Goal: Task Accomplishment & Management: Use online tool/utility

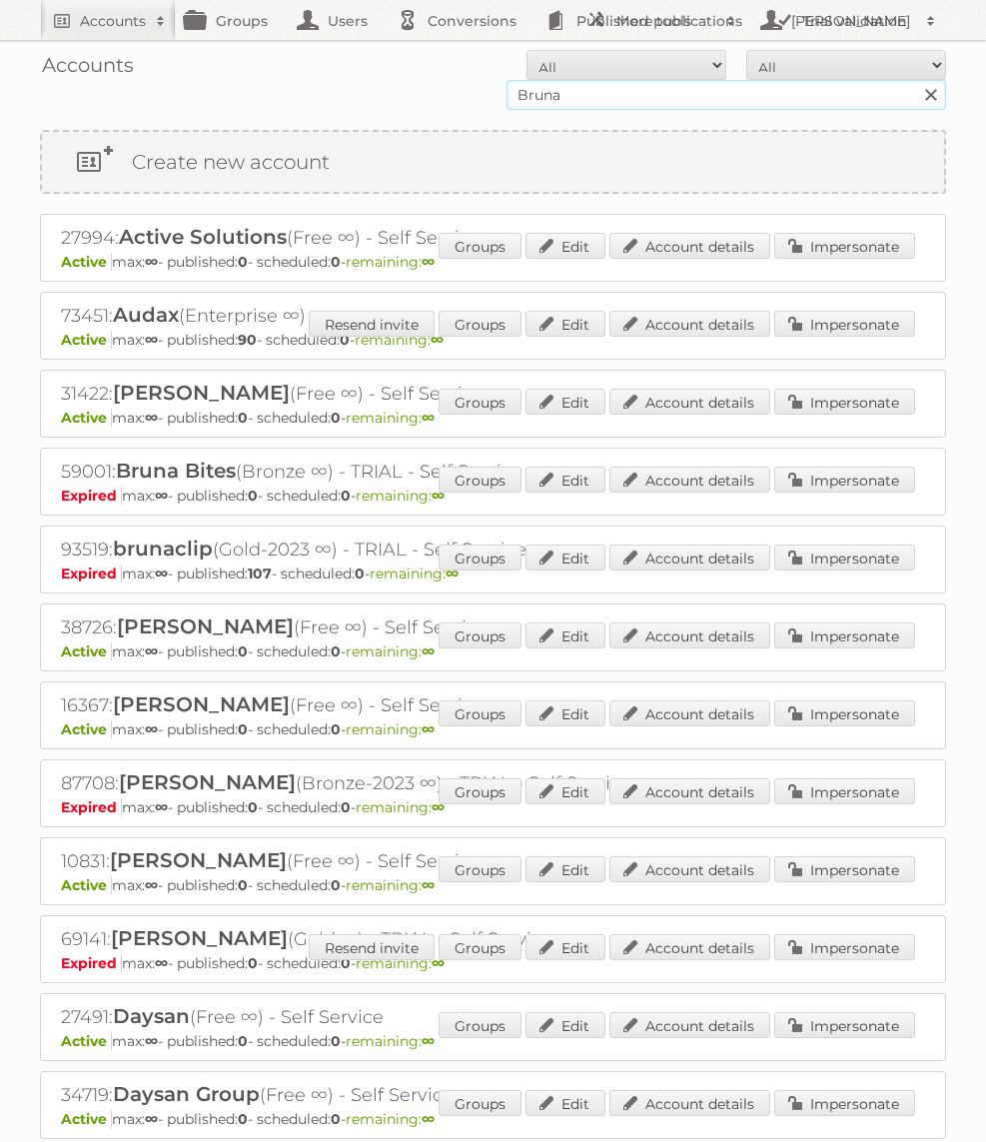
click at [649, 104] on input "Bruna" at bounding box center [726, 95] width 440 height 30
type input "Praxis"
click at [915, 80] on input "Search" at bounding box center [930, 95] width 30 height 30
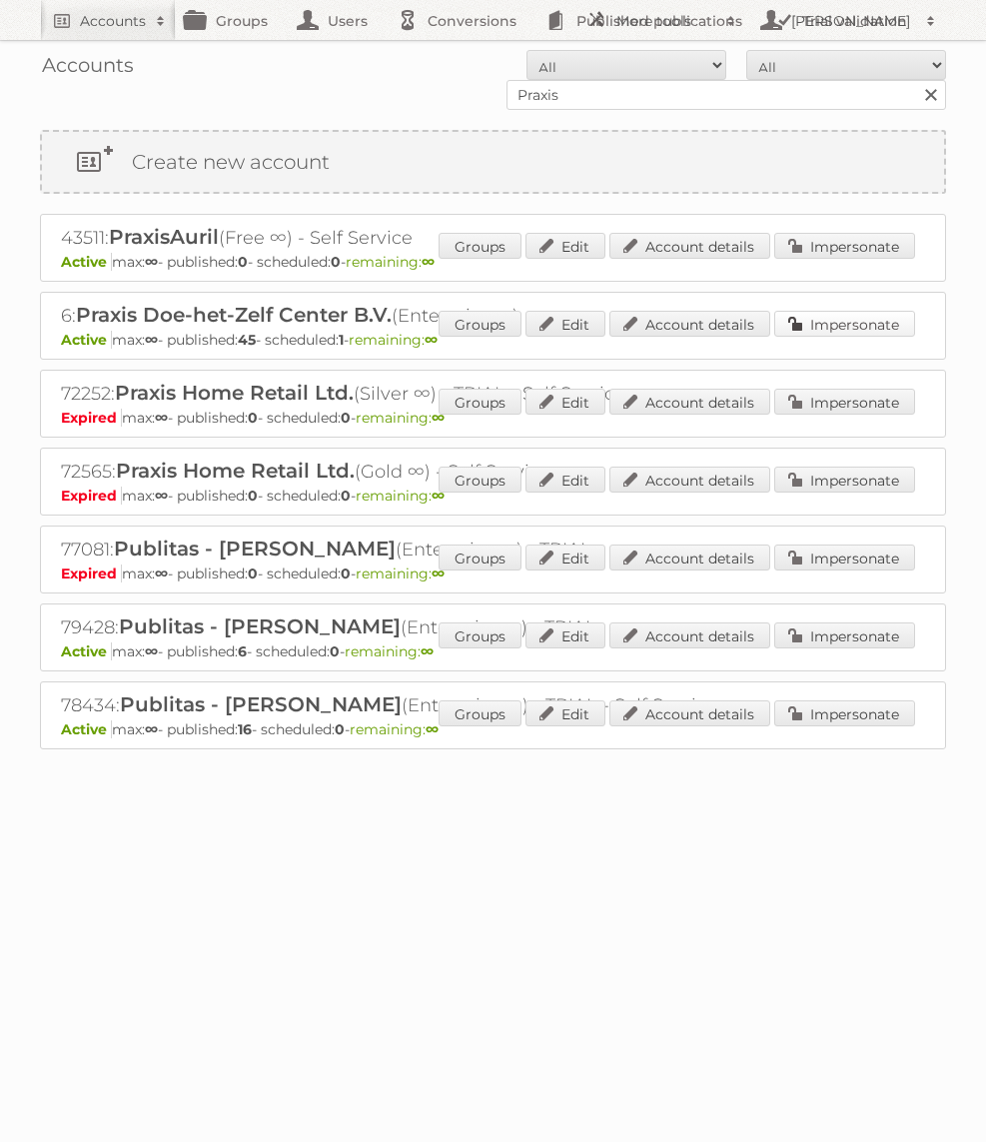
click at [887, 318] on link "Impersonate" at bounding box center [844, 324] width 141 height 26
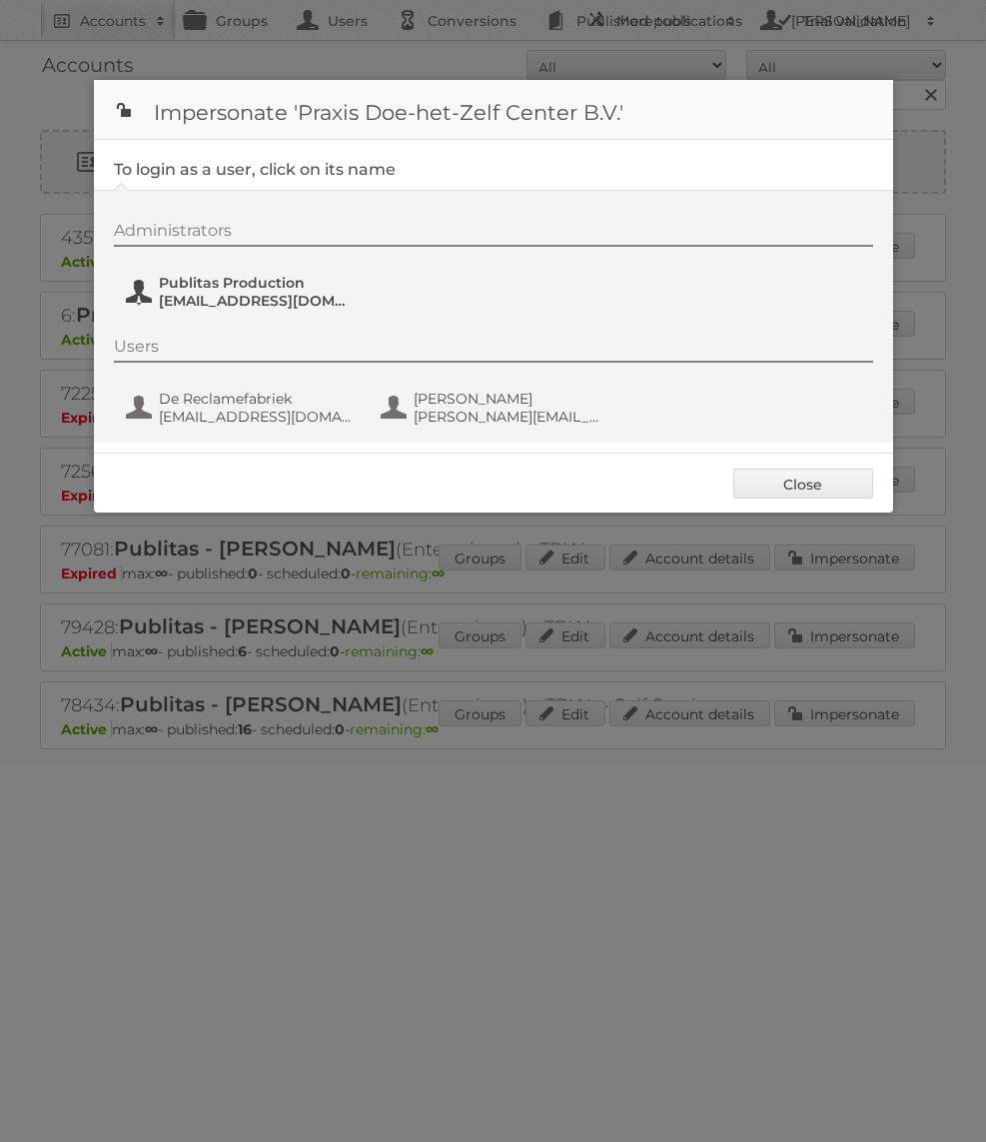
click at [245, 301] on span "[EMAIL_ADDRESS][DOMAIN_NAME]" at bounding box center [256, 301] width 194 height 18
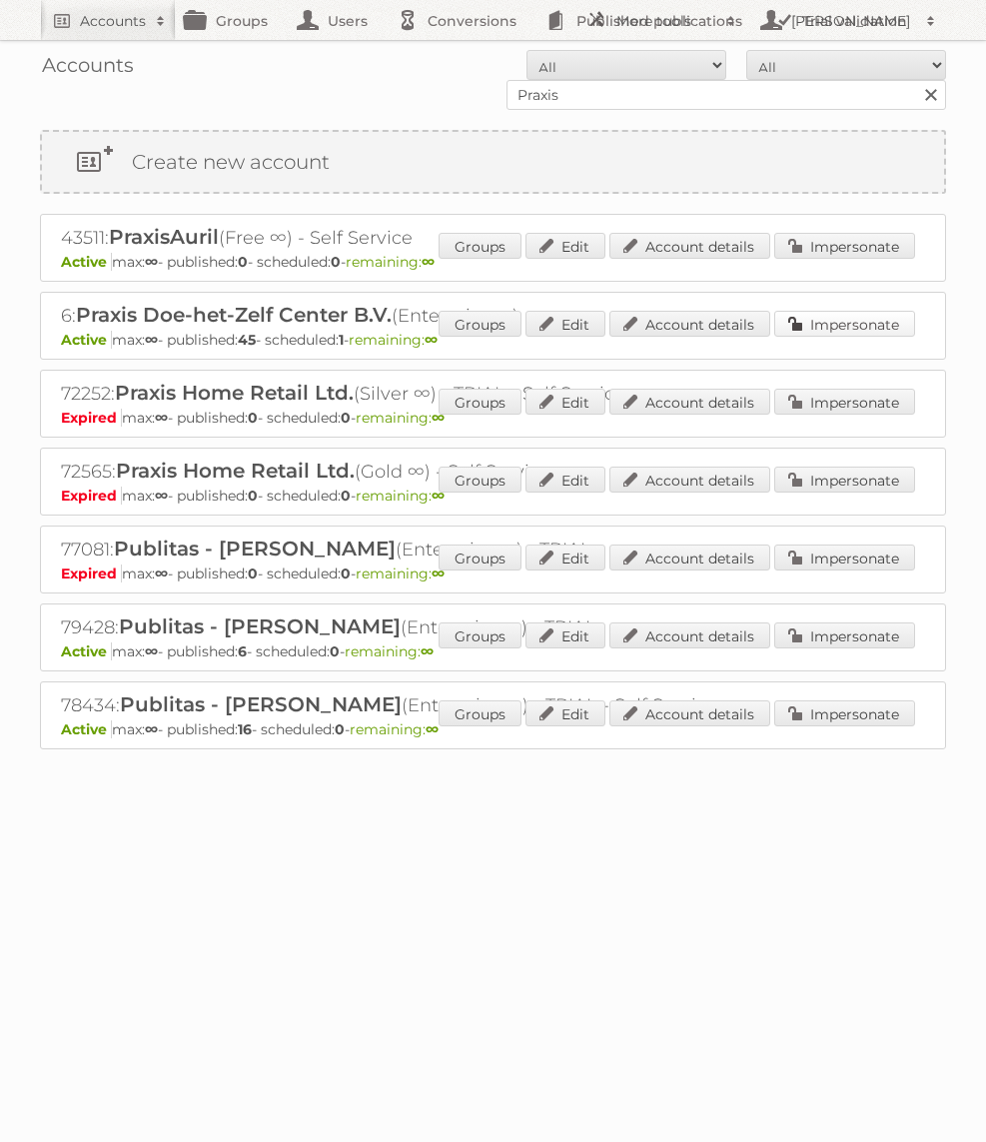
click at [843, 318] on link "Impersonate" at bounding box center [844, 324] width 141 height 26
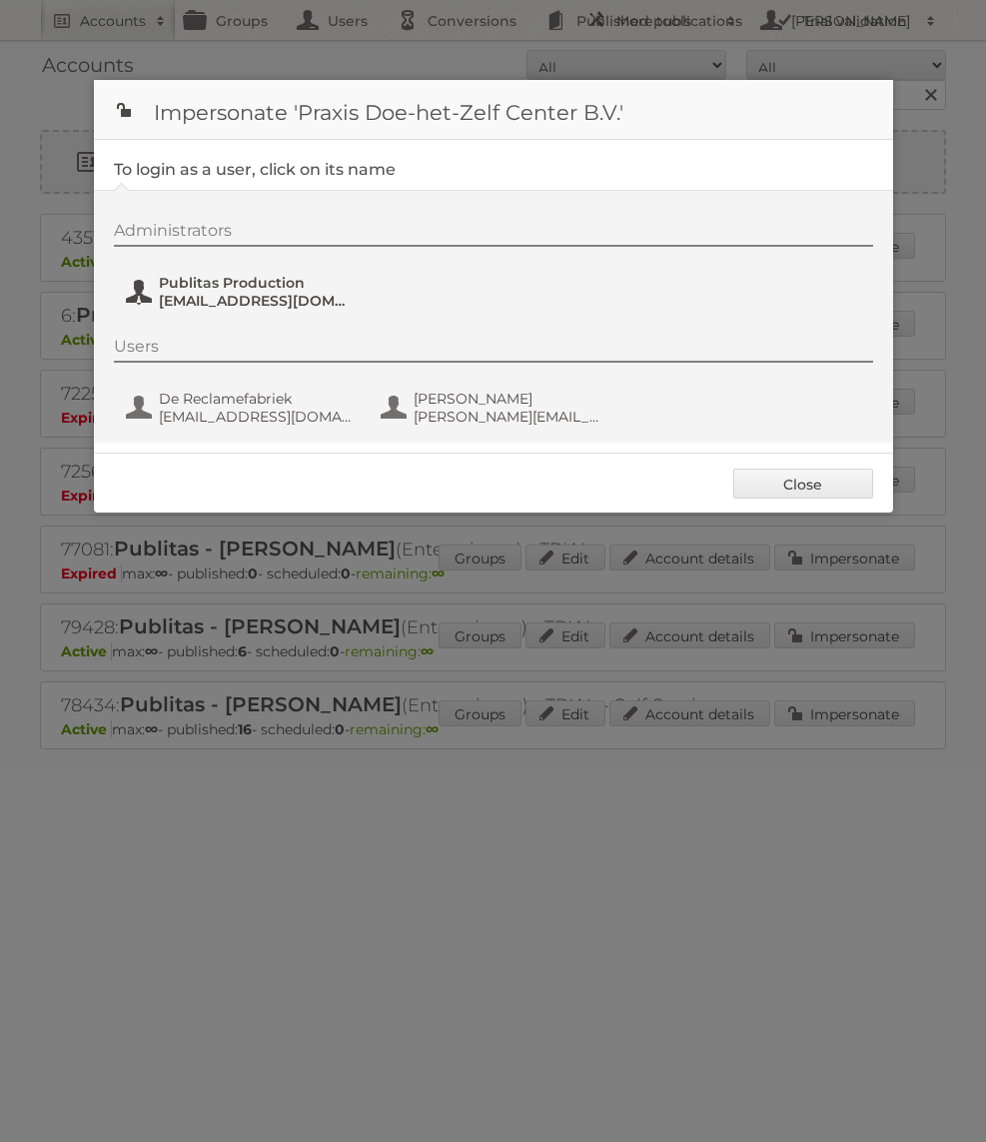
click at [241, 300] on span "[EMAIL_ADDRESS][DOMAIN_NAME]" at bounding box center [256, 301] width 194 height 18
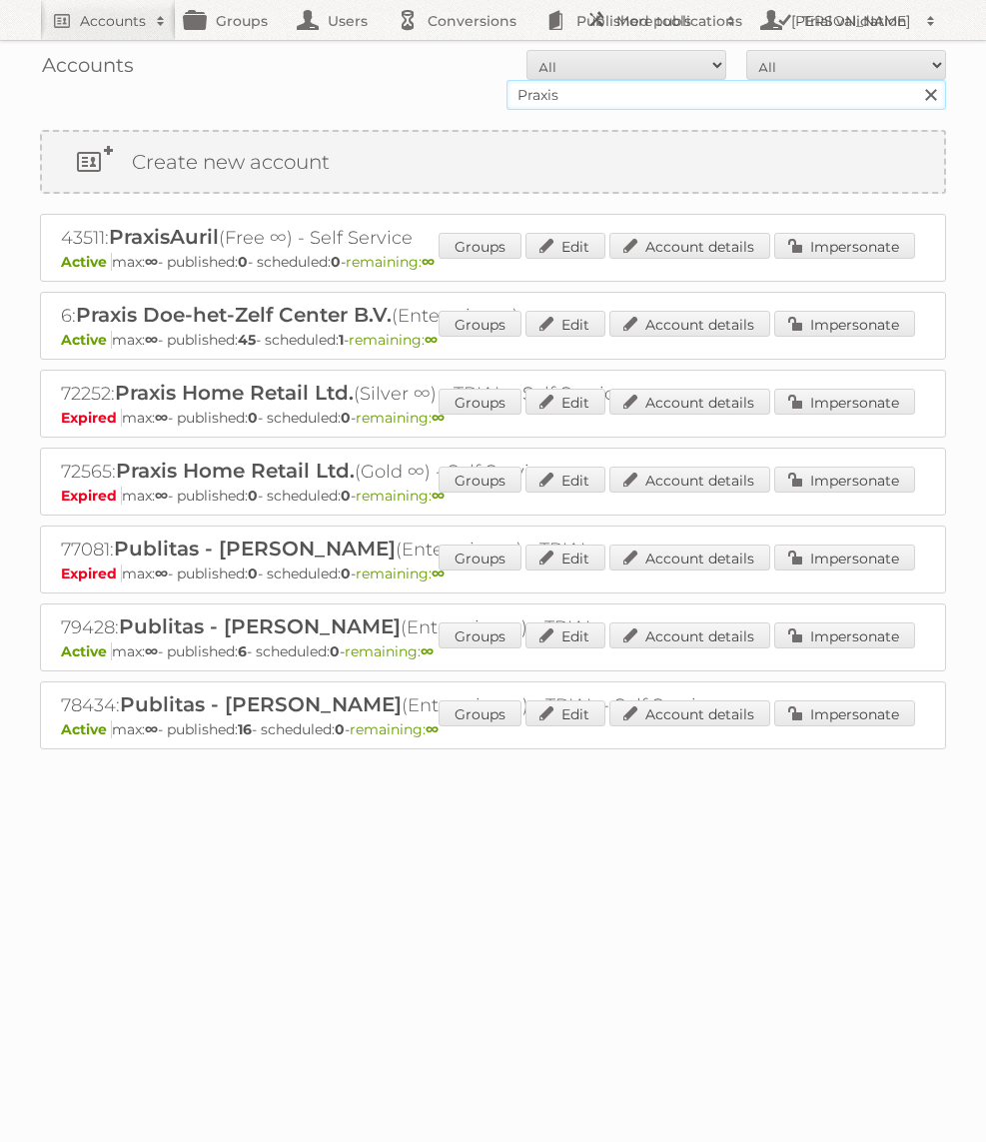
click at [680, 82] on input "Praxis" at bounding box center [726, 95] width 440 height 30
type input "Action PIA"
click at [915, 80] on input "Search" at bounding box center [930, 95] width 30 height 30
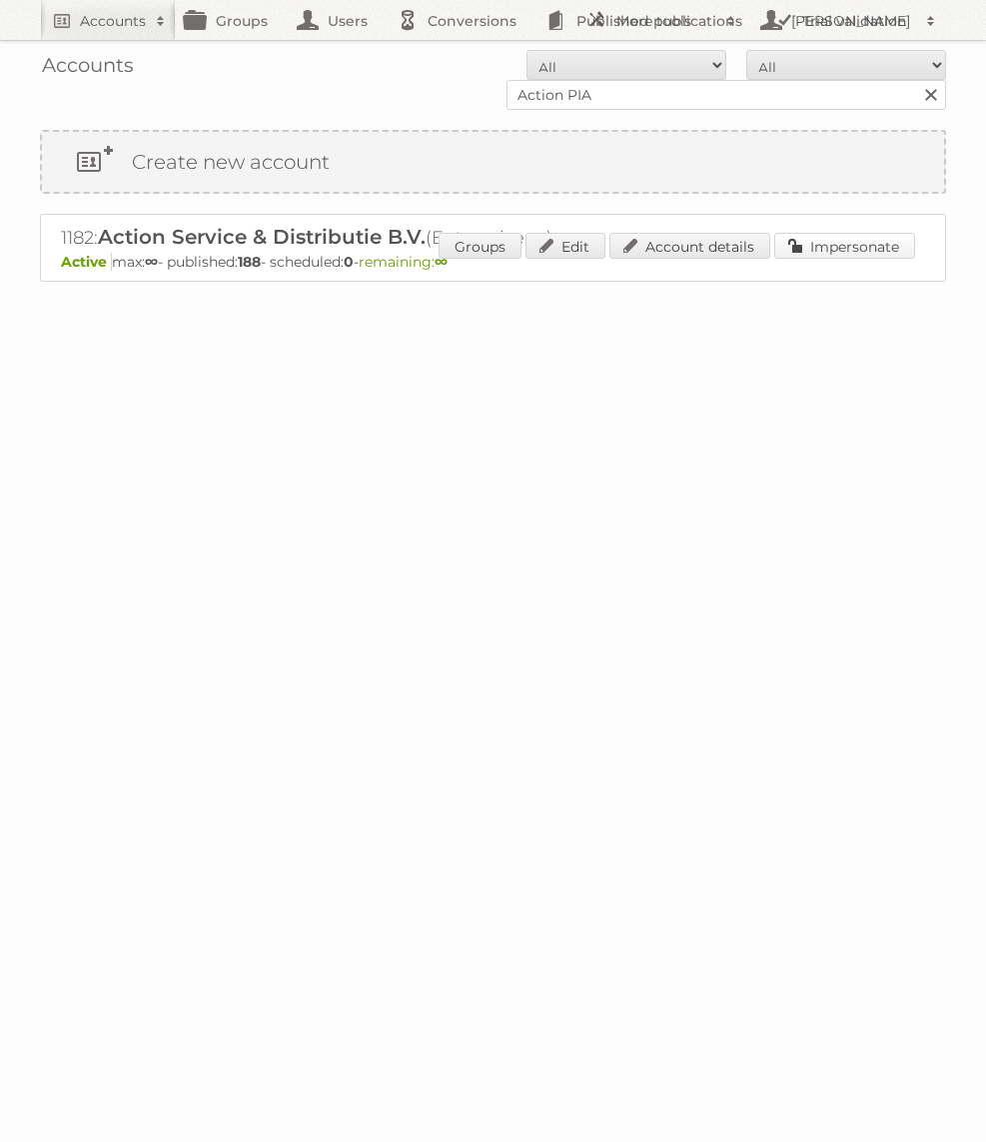
click at [814, 236] on link "Impersonate" at bounding box center [844, 246] width 141 height 26
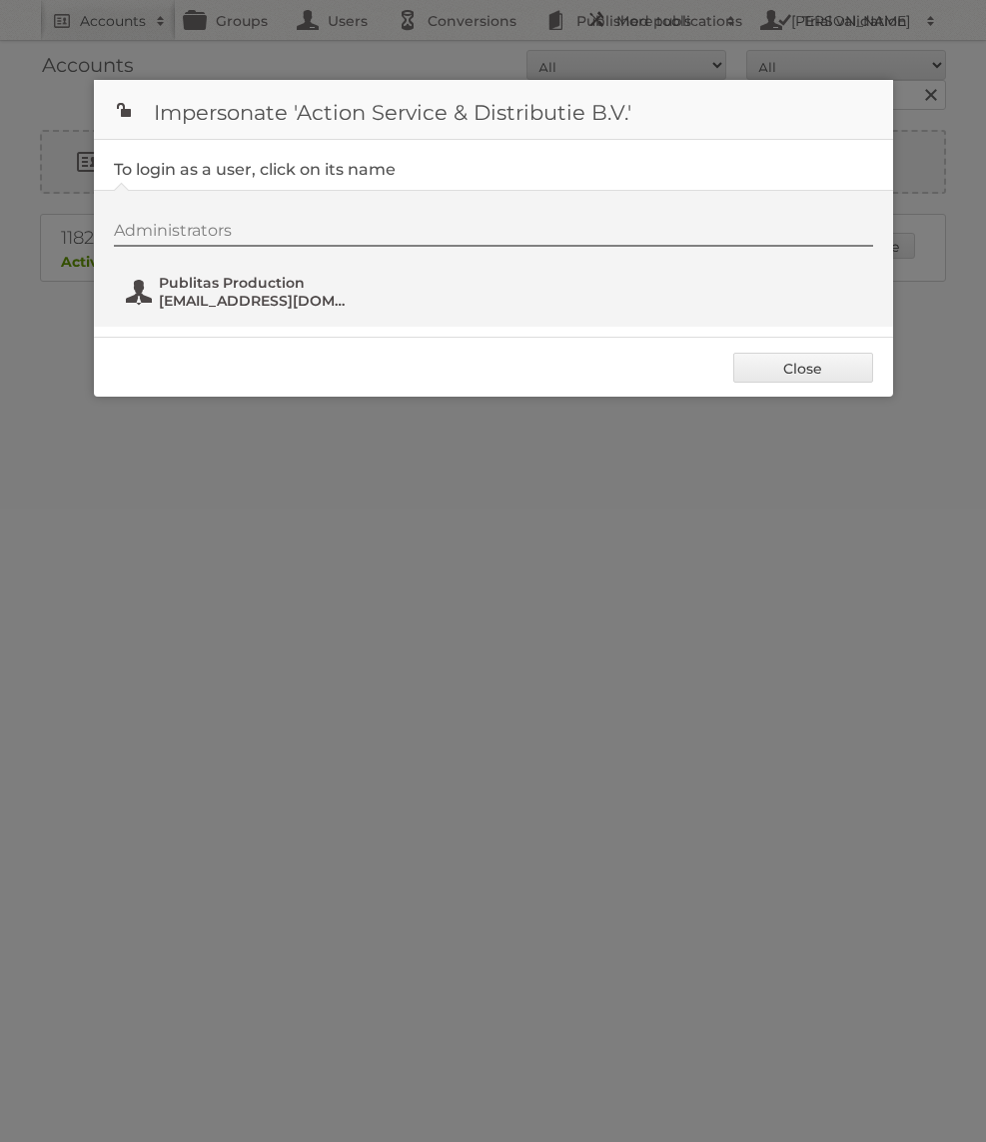
click at [208, 283] on span "Publitas Production" at bounding box center [256, 283] width 194 height 18
